Goal: Task Accomplishment & Management: Use online tool/utility

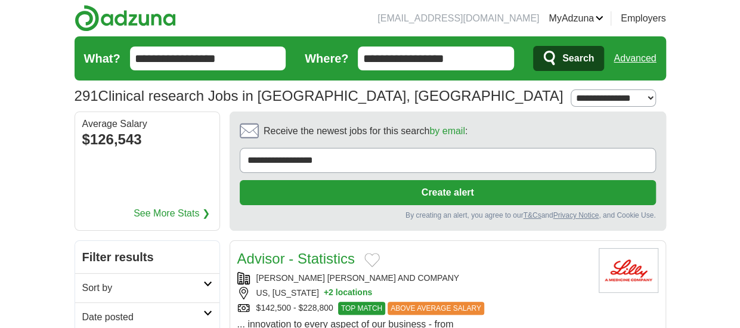
drag, startPoint x: 460, startPoint y: 59, endPoint x: 255, endPoint y: 66, distance: 204.6
click at [253, 66] on form "**********" at bounding box center [370, 58] width 591 height 44
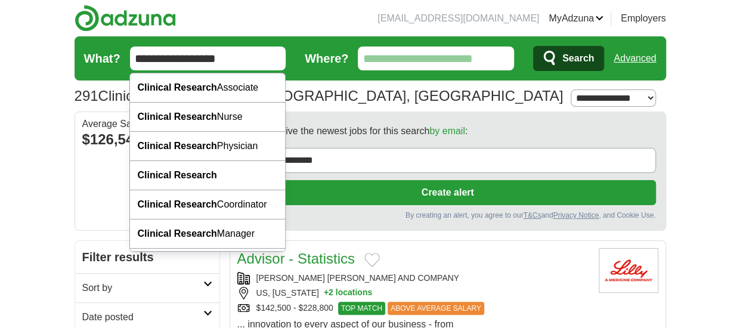
drag, startPoint x: 221, startPoint y: 58, endPoint x: 68, endPoint y: 68, distance: 153.6
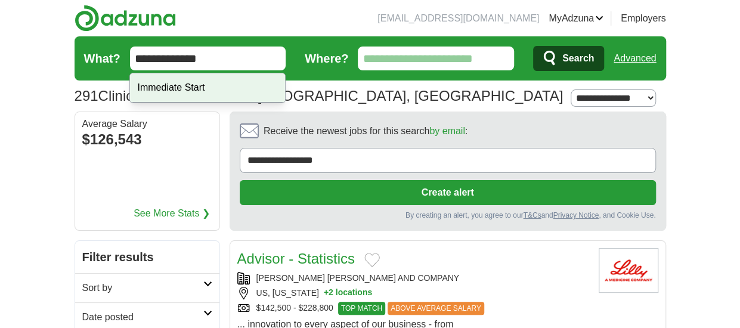
click at [166, 88] on div "Immediate Start" at bounding box center [207, 87] width 155 height 29
type input "**********"
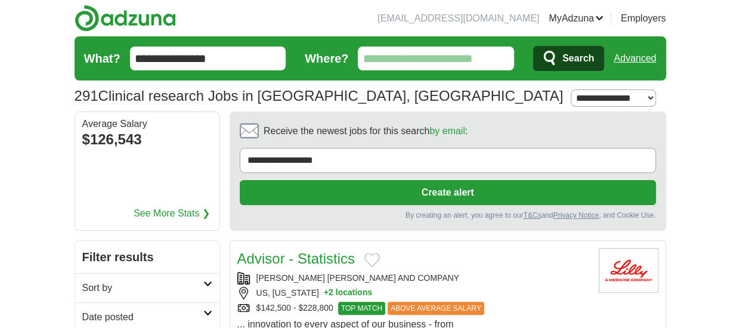
click at [415, 52] on input "Where?" at bounding box center [436, 59] width 156 height 24
type input "*****"
click at [572, 58] on span "Search" at bounding box center [578, 59] width 32 height 24
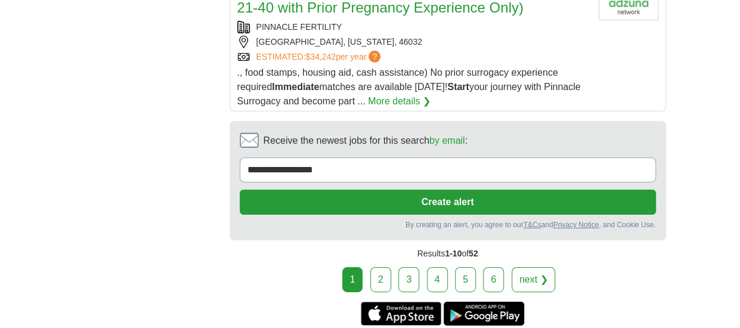
scroll to position [1908, 0]
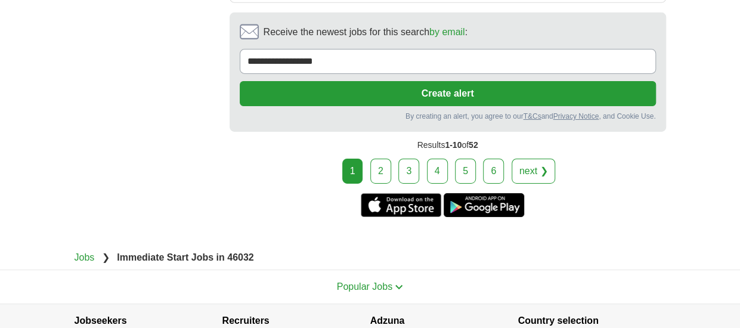
click at [386, 159] on link "2" at bounding box center [380, 171] width 21 height 25
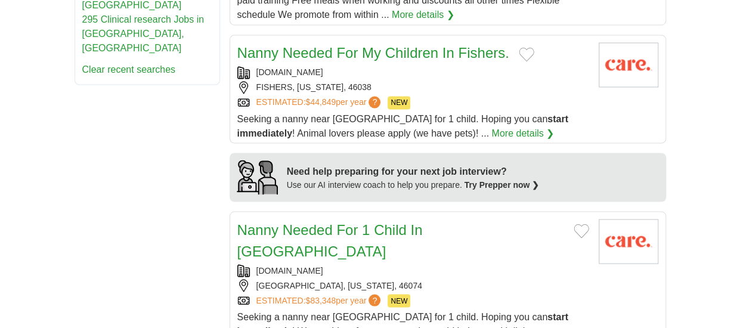
scroll to position [1014, 0]
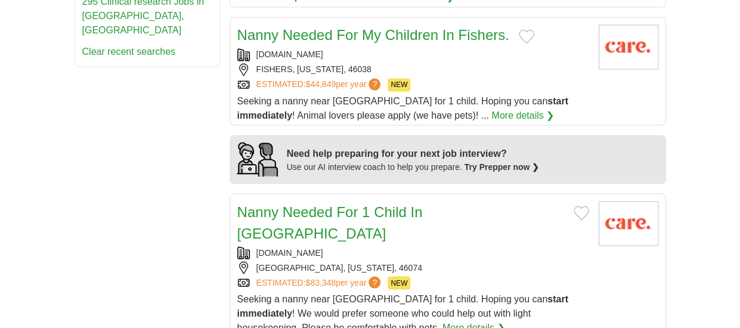
click at [491, 108] on link "More details ❯" at bounding box center [522, 115] width 63 height 14
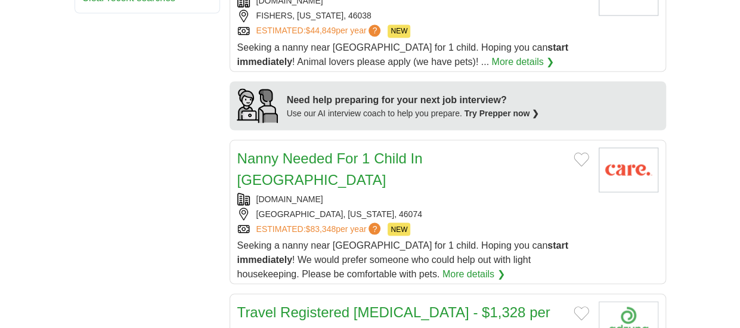
scroll to position [1133, 0]
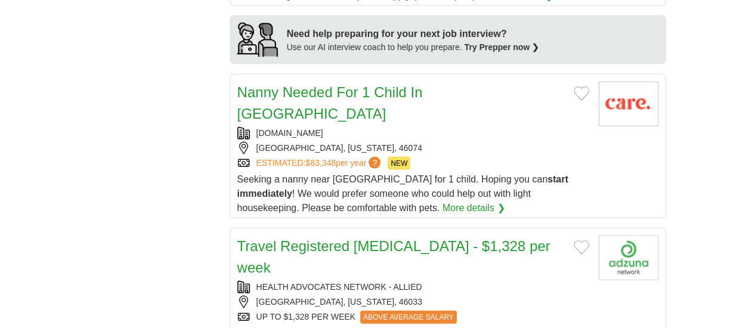
click at [404, 84] on link "Nanny Needed For 1 Child In Westfield" at bounding box center [329, 103] width 185 height 38
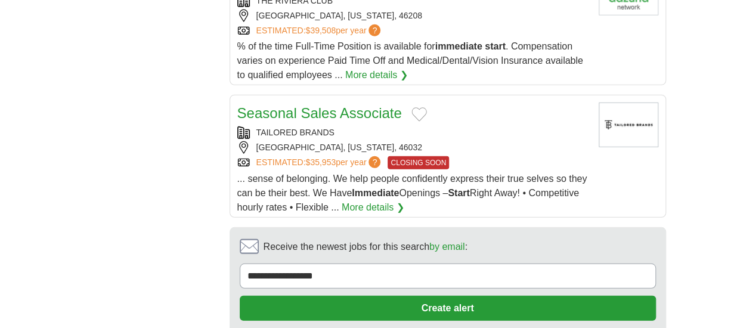
scroll to position [1610, 0]
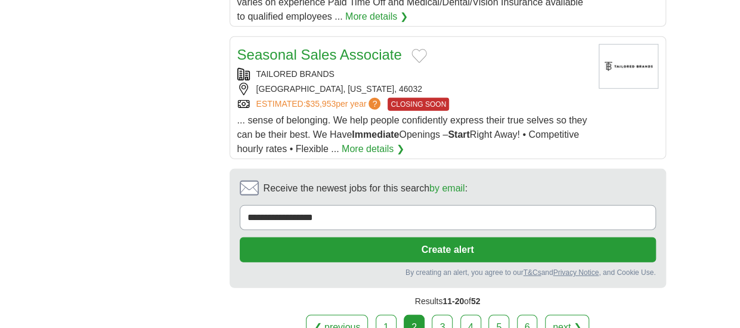
click at [404, 142] on link "More details ❯" at bounding box center [373, 149] width 63 height 14
click at [439, 315] on link "3" at bounding box center [442, 327] width 21 height 25
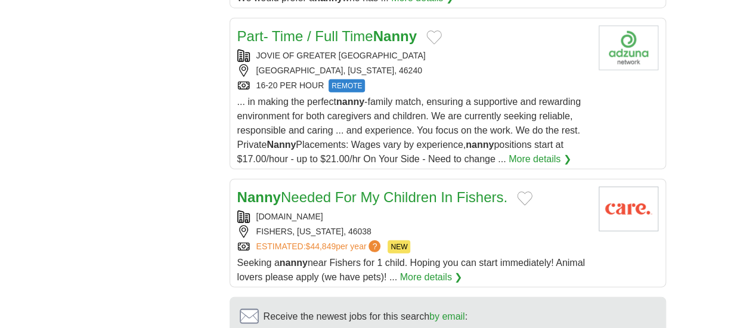
scroll to position [1550, 0]
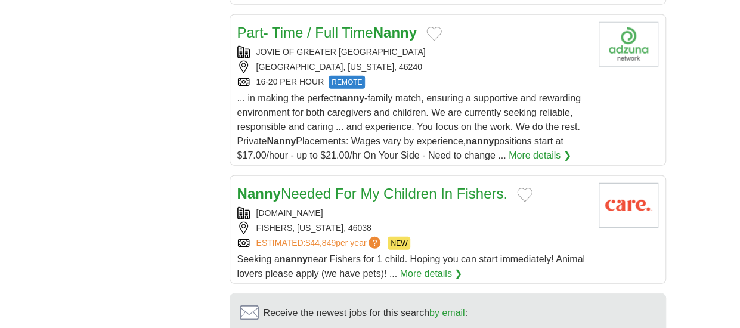
click at [463, 266] on link "More details ❯" at bounding box center [431, 273] width 63 height 14
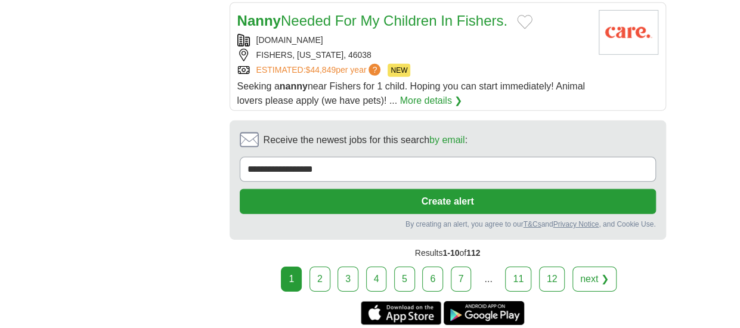
scroll to position [1729, 0]
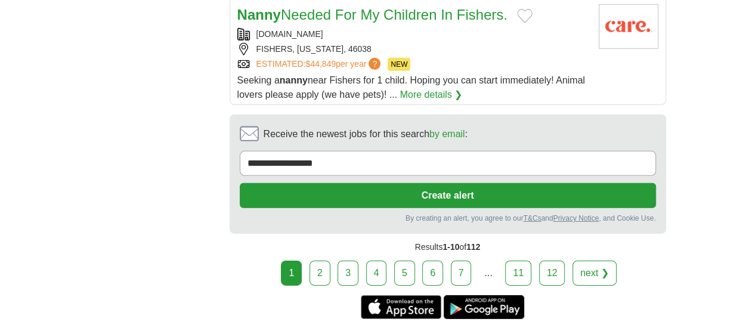
click at [322, 261] on link "2" at bounding box center [319, 273] width 21 height 25
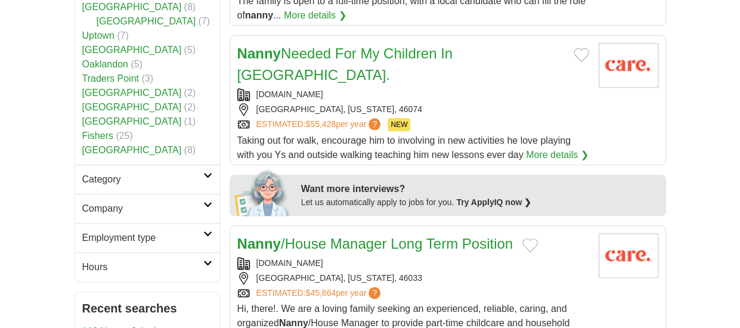
scroll to position [537, 0]
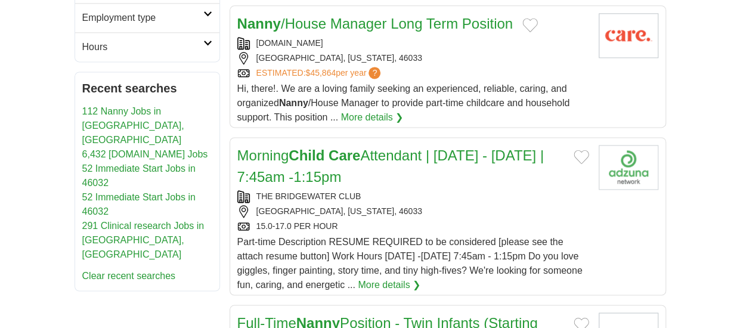
scroll to position [894, 0]
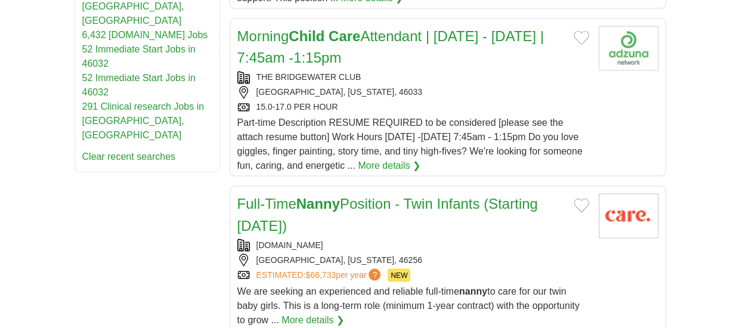
click at [323, 312] on link "More details ❯" at bounding box center [312, 319] width 63 height 14
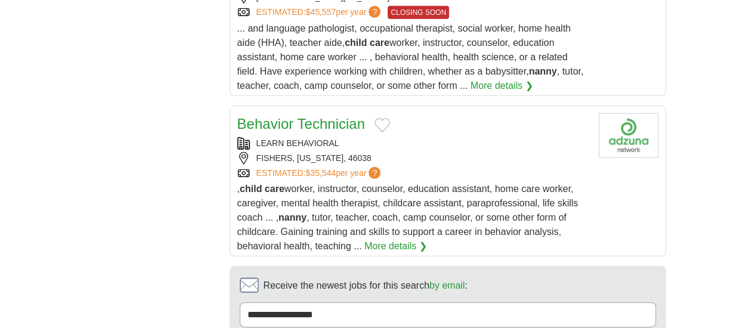
scroll to position [1908, 0]
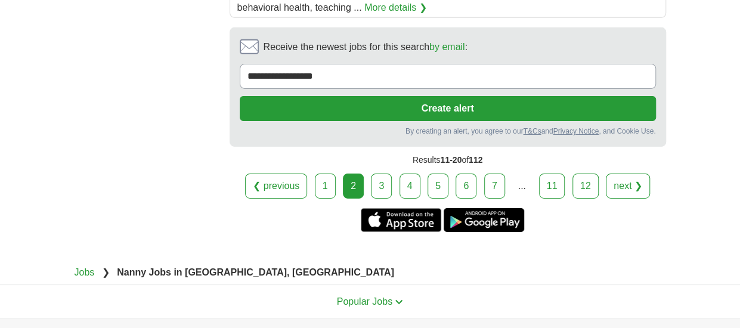
click at [378, 173] on link "3" at bounding box center [381, 185] width 21 height 25
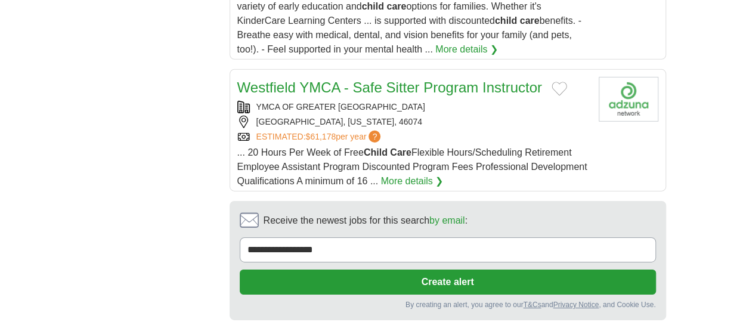
scroll to position [1848, 0]
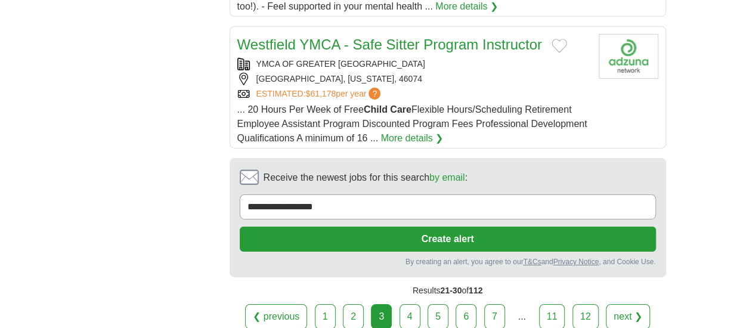
click at [410, 304] on link "4" at bounding box center [409, 316] width 21 height 25
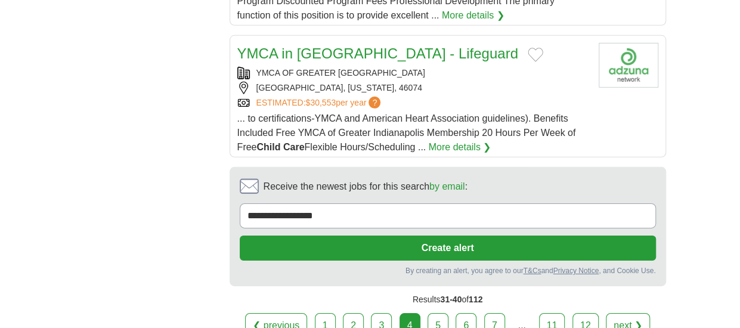
scroll to position [1848, 0]
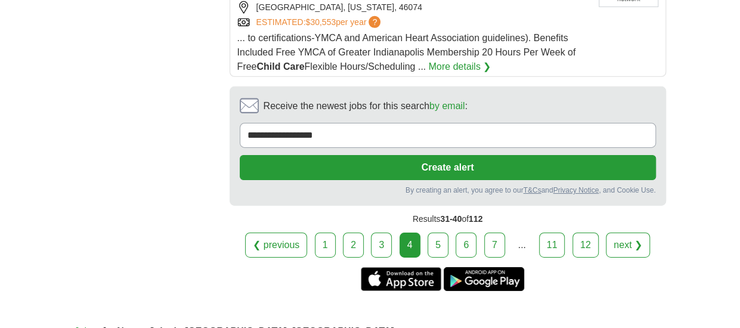
click at [441, 233] on link "5" at bounding box center [437, 245] width 21 height 25
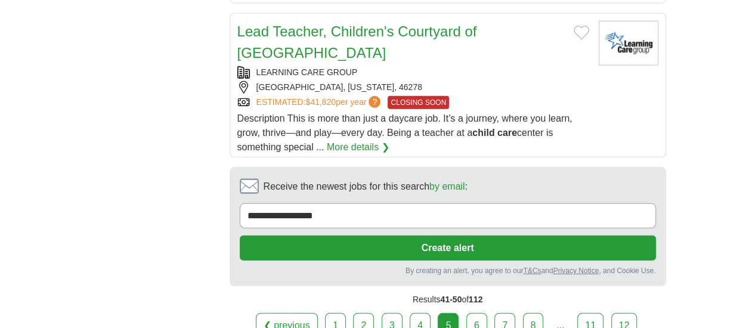
scroll to position [1669, 0]
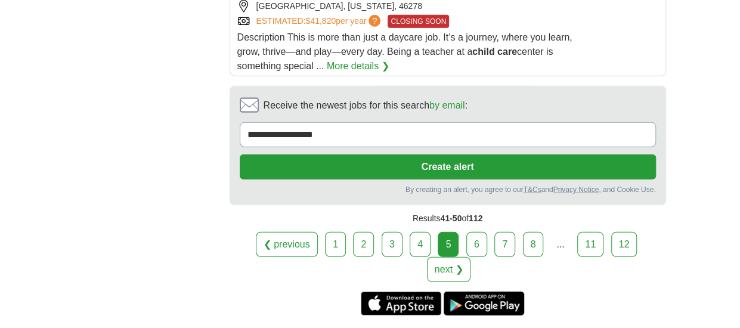
click at [466, 232] on link "6" at bounding box center [476, 244] width 21 height 25
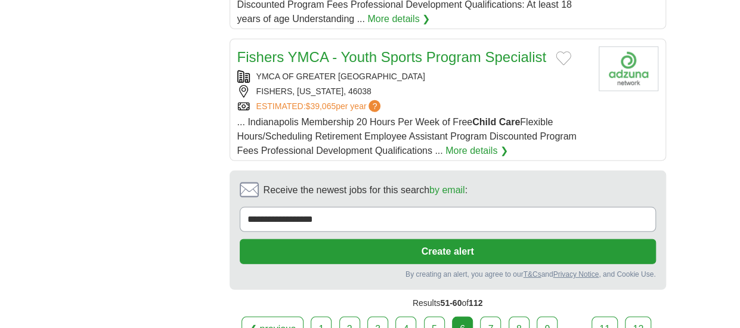
scroll to position [1610, 0]
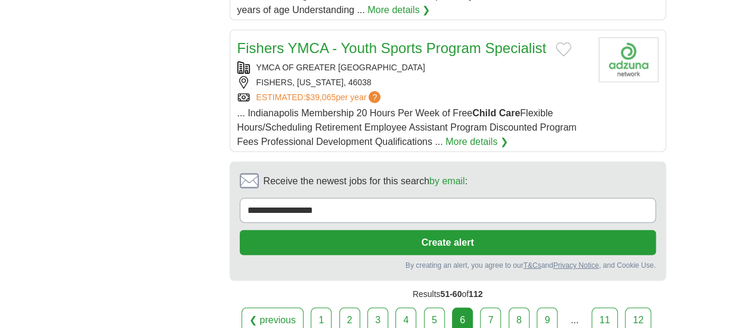
click at [490, 308] on link "7" at bounding box center [490, 320] width 21 height 25
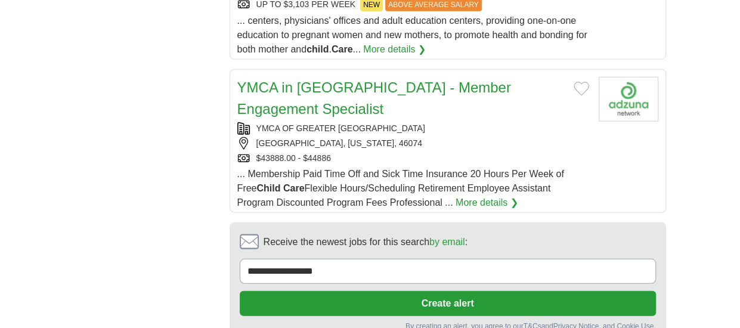
scroll to position [1729, 0]
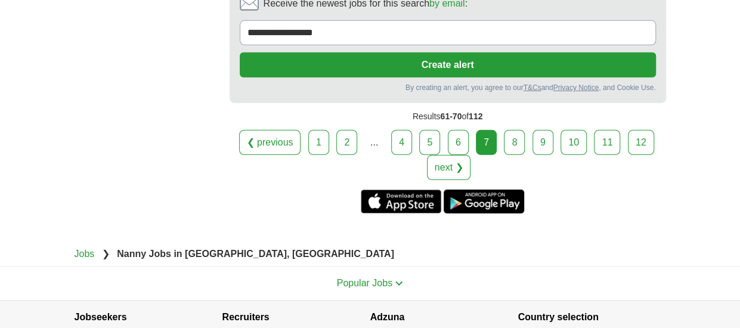
click at [320, 133] on link "1" at bounding box center [318, 142] width 21 height 25
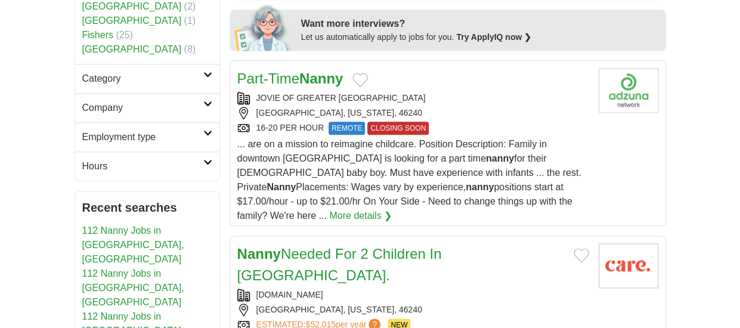
scroll to position [835, 0]
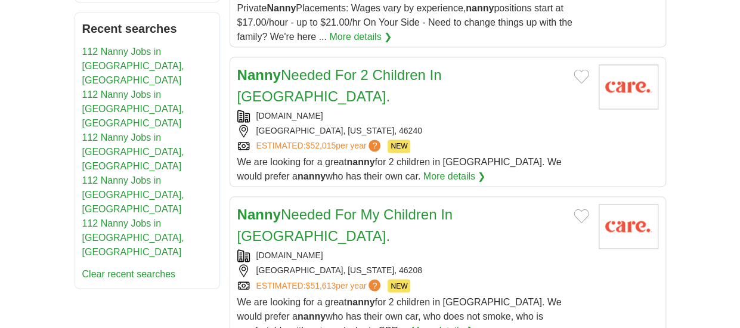
click at [423, 169] on link "More details ❯" at bounding box center [454, 176] width 63 height 14
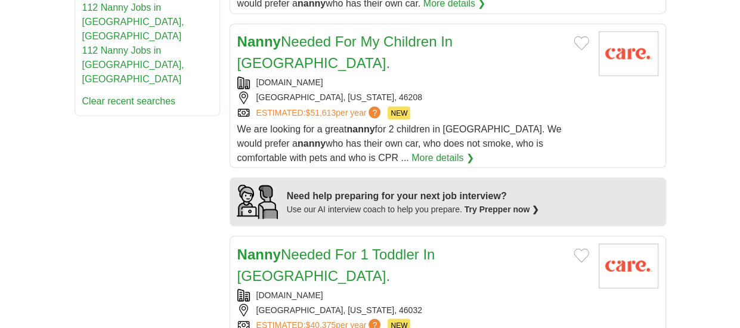
scroll to position [1014, 0]
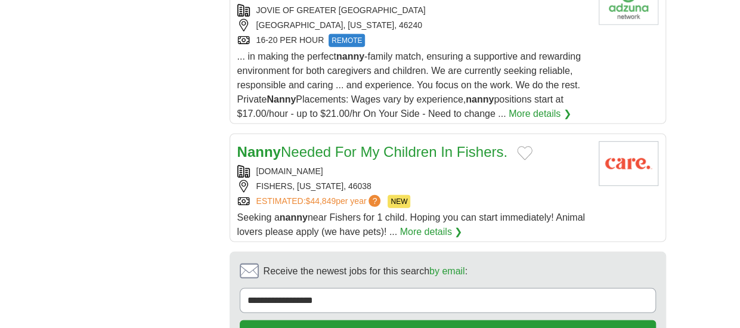
scroll to position [1610, 0]
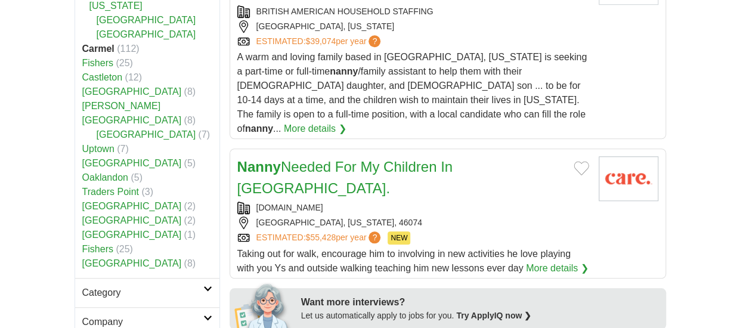
scroll to position [417, 0]
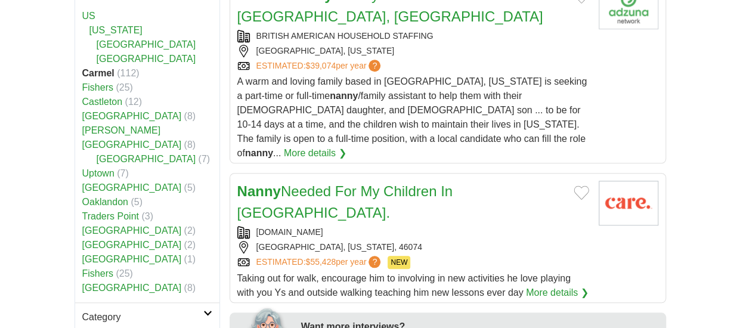
click at [563, 286] on link "More details ❯" at bounding box center [557, 293] width 63 height 14
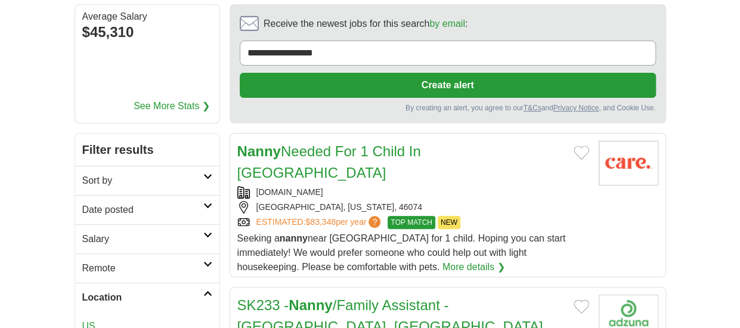
scroll to position [0, 0]
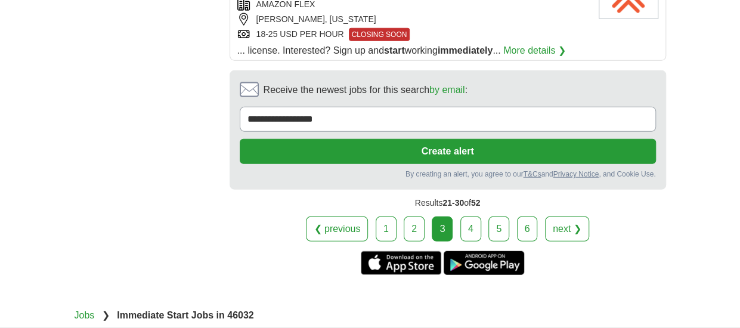
scroll to position [1490, 0]
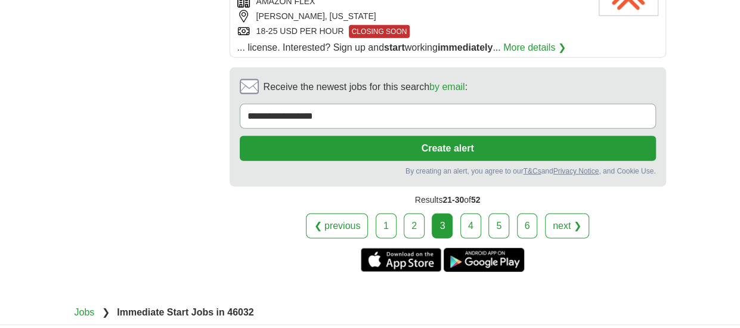
click at [470, 214] on link "4" at bounding box center [470, 225] width 21 height 25
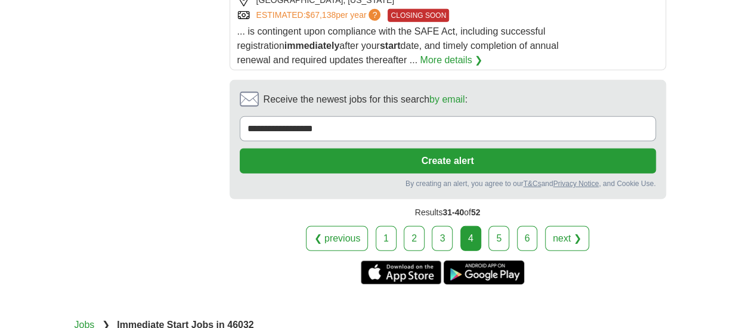
scroll to position [1669, 0]
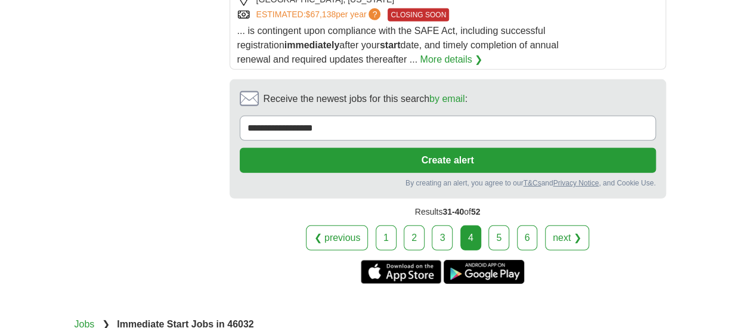
click at [500, 225] on link "5" at bounding box center [498, 237] width 21 height 25
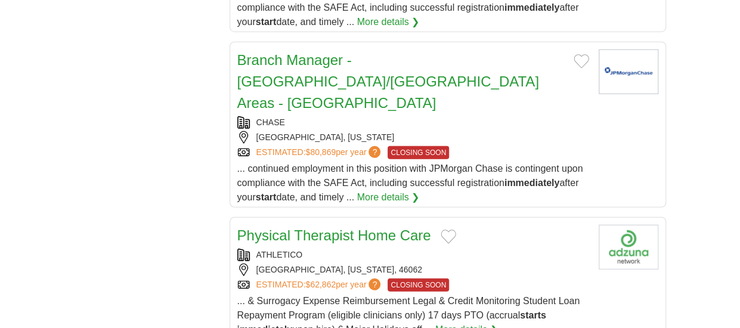
scroll to position [1610, 0]
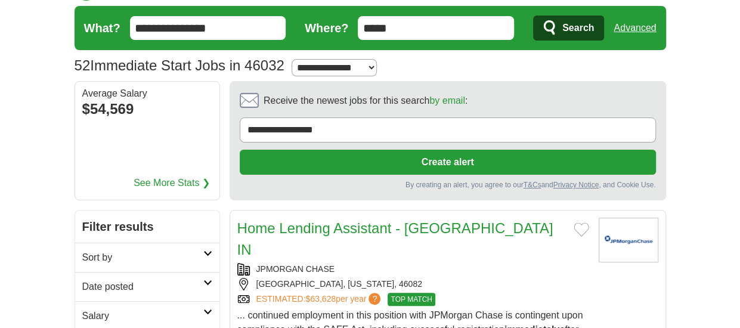
scroll to position [18, 0]
